Goal: Learn about a topic

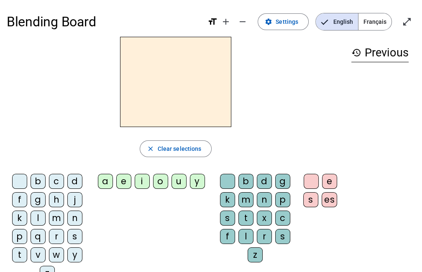
click at [122, 182] on div "e" at bounding box center [123, 181] width 15 height 15
click at [106, 184] on div "a" at bounding box center [105, 181] width 15 height 15
click at [176, 179] on div "u" at bounding box center [178, 181] width 15 height 15
drag, startPoint x: 180, startPoint y: 184, endPoint x: 389, endPoint y: 102, distance: 224.6
click at [390, 100] on div "u close Clear selections b c d f g h j k l m n p q r s t v w y z a e i o u y b …" at bounding box center [211, 162] width 409 height 251
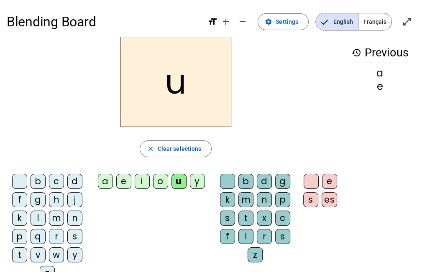
click at [389, 103] on div "history Previous a e" at bounding box center [380, 156] width 71 height 238
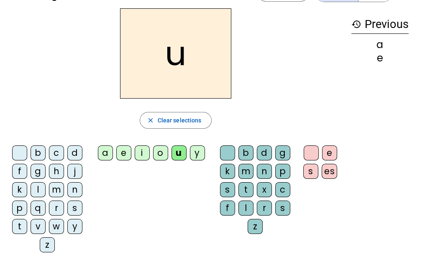
scroll to position [42, 0]
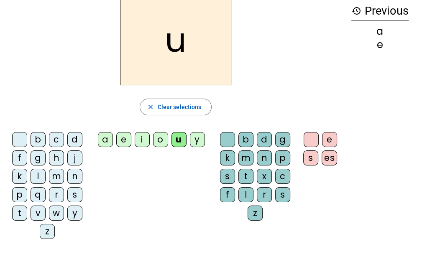
click at [109, 136] on div "a" at bounding box center [105, 139] width 15 height 15
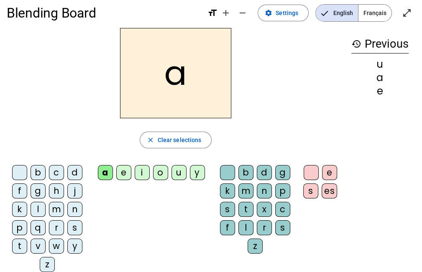
scroll to position [0, 0]
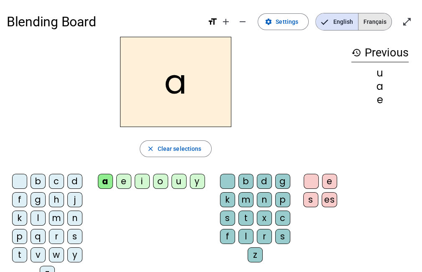
click at [377, 23] on span "Français" at bounding box center [374, 21] width 33 height 17
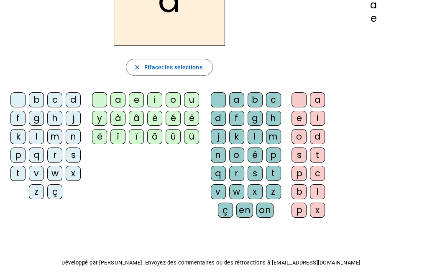
scroll to position [84, 0]
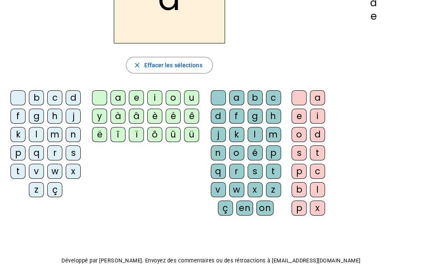
click at [174, 96] on div "o" at bounding box center [173, 97] width 15 height 15
click at [186, 95] on div "u" at bounding box center [191, 97] width 15 height 15
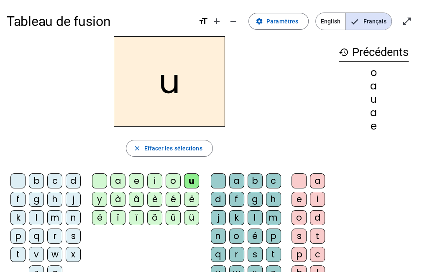
scroll to position [0, 0]
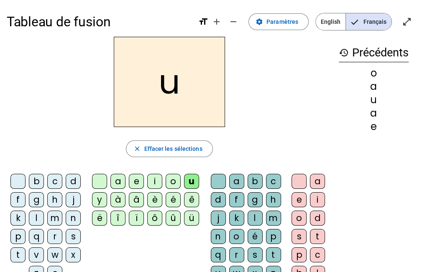
click at [239, 105] on div "u" at bounding box center [169, 82] width 325 height 90
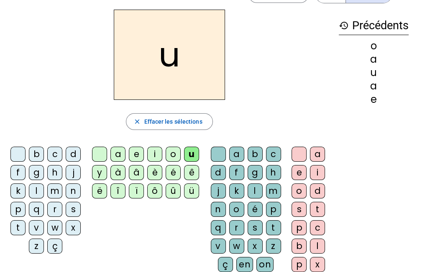
scroll to position [42, 0]
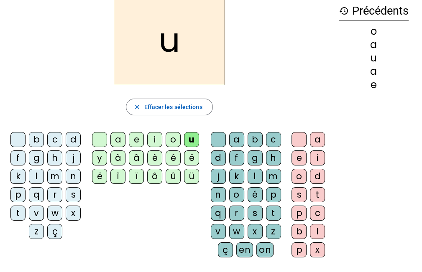
click at [141, 193] on div "b c d f g h j k l m n p q r s t v w x z ç a e i o u y à â è é ê ë î ï ô û ü a b…" at bounding box center [169, 196] width 325 height 135
drag, startPoint x: 74, startPoint y: 139, endPoint x: 184, endPoint y: 66, distance: 131.8
click at [184, 66] on div "u close Effacer les sélections b c d f g h j k l m n p q r s t v w x z ç a e i …" at bounding box center [169, 129] width 325 height 269
click at [184, 66] on h2 "u" at bounding box center [169, 40] width 111 height 90
click at [72, 142] on div "d" at bounding box center [73, 139] width 15 height 15
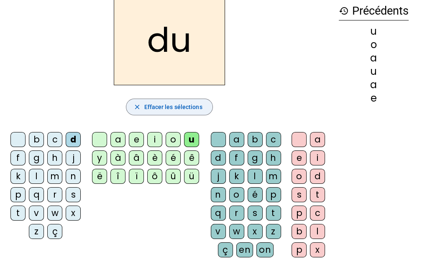
scroll to position [0, 0]
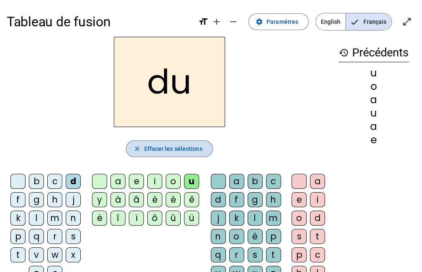
click at [139, 148] on mat-icon "close" at bounding box center [137, 149] width 8 height 8
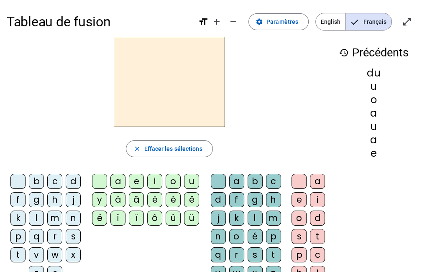
click at [373, 100] on div "o" at bounding box center [374, 100] width 70 height 10
click at [373, 88] on div "u" at bounding box center [374, 87] width 70 height 10
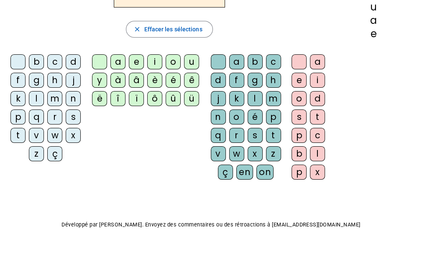
scroll to position [120, 0]
click at [299, 99] on div "o" at bounding box center [298, 98] width 15 height 15
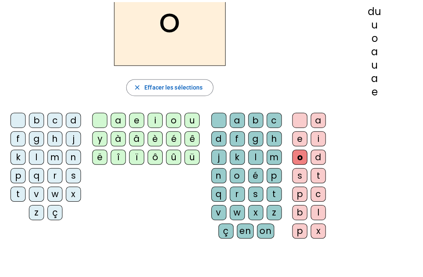
scroll to position [36, 0]
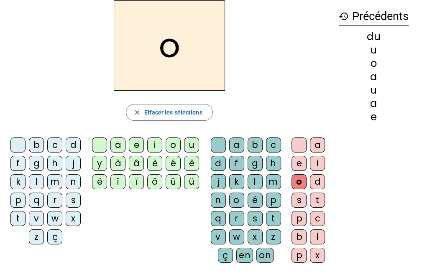
click at [190, 149] on div "u" at bounding box center [191, 145] width 15 height 15
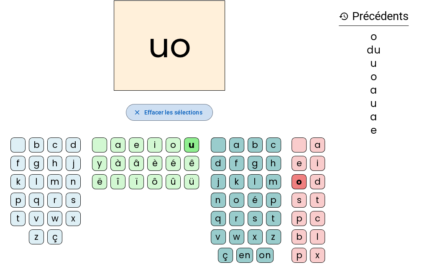
click at [179, 112] on span "Effacer les sélections" at bounding box center [173, 112] width 58 height 10
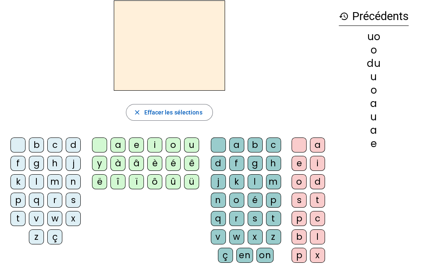
click at [189, 143] on div "u" at bounding box center [191, 145] width 15 height 15
click at [301, 182] on div "o" at bounding box center [298, 181] width 15 height 15
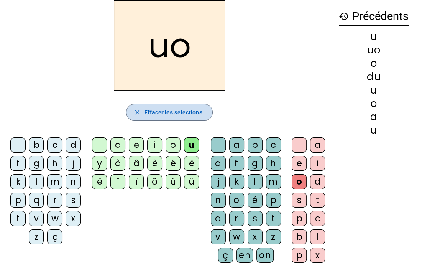
click at [186, 110] on span "Effacer les sélections" at bounding box center [173, 112] width 58 height 10
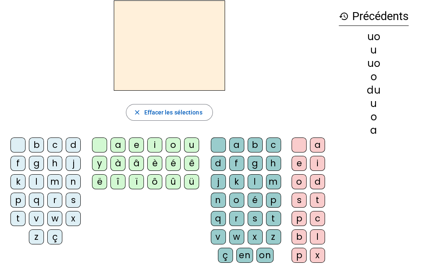
click at [299, 183] on div "o" at bounding box center [298, 181] width 15 height 15
click at [192, 147] on div "u" at bounding box center [191, 145] width 15 height 15
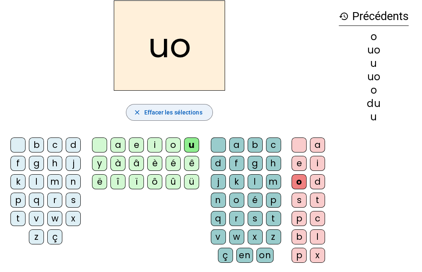
click at [176, 115] on span "Effacer les sélections" at bounding box center [173, 112] width 58 height 10
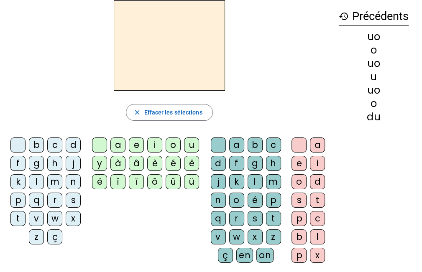
click at [174, 147] on div "o" at bounding box center [173, 145] width 15 height 15
click at [187, 146] on div "u" at bounding box center [191, 145] width 15 height 15
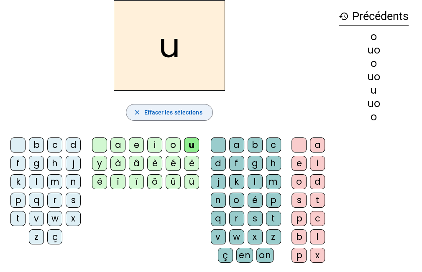
click at [176, 113] on span "Effacer les sélections" at bounding box center [173, 112] width 58 height 10
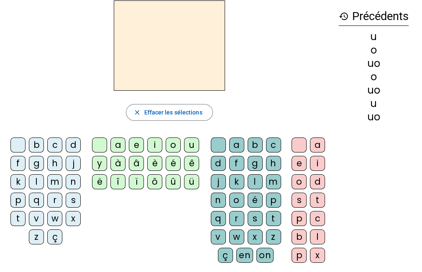
click at [373, 92] on div "uo" at bounding box center [374, 90] width 70 height 10
click at [187, 143] on div "u" at bounding box center [191, 145] width 15 height 15
click at [240, 197] on div "o" at bounding box center [236, 200] width 15 height 15
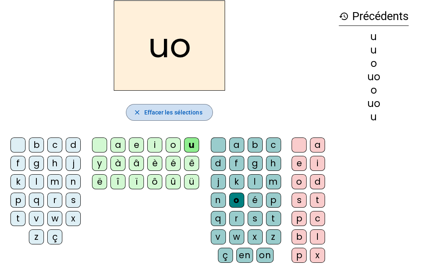
click at [179, 113] on span "Effacer les sélections" at bounding box center [173, 112] width 58 height 10
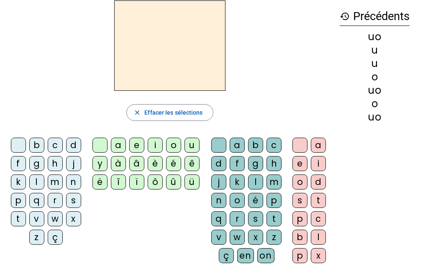
drag, startPoint x: 234, startPoint y: 201, endPoint x: 260, endPoint y: 240, distance: 47.2
click at [294, 261] on div "b c d f g h j k l m n p q r s t v w x z ç a e i o u y à â è é ê ë î ï ô û ü a b…" at bounding box center [170, 201] width 326 height 135
